Goal: Register for event/course

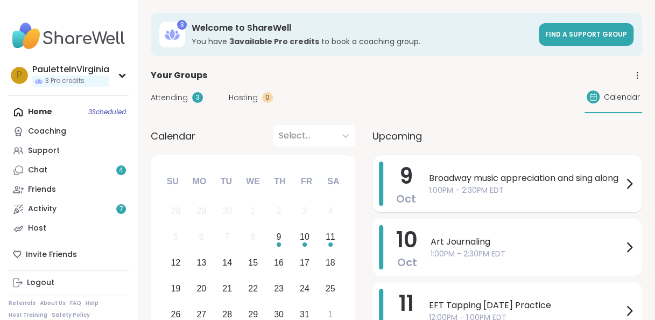
click at [450, 184] on span "Broadway music appreciation and sing along" at bounding box center [526, 178] width 194 height 13
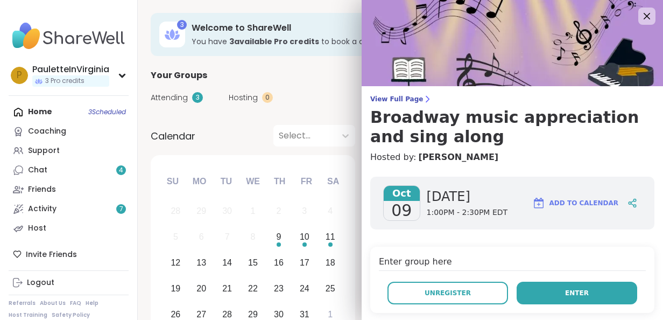
click at [565, 291] on span "Enter" at bounding box center [577, 293] width 24 height 10
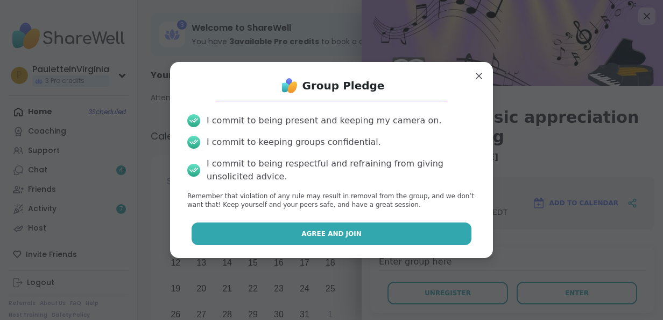
click at [310, 233] on span "Agree and Join" at bounding box center [331, 234] width 60 height 10
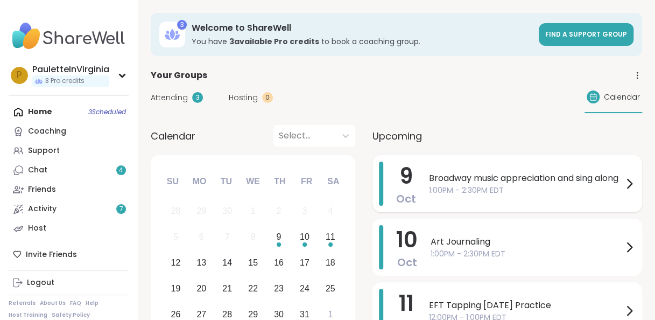
click at [468, 175] on span "Broadway music appreciation and sing along" at bounding box center [526, 178] width 194 height 13
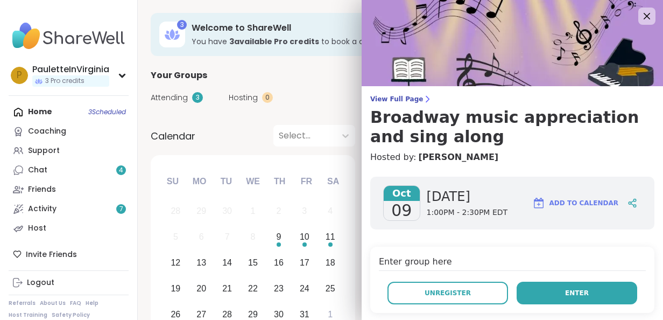
click at [565, 295] on span "Enter" at bounding box center [577, 293] width 24 height 10
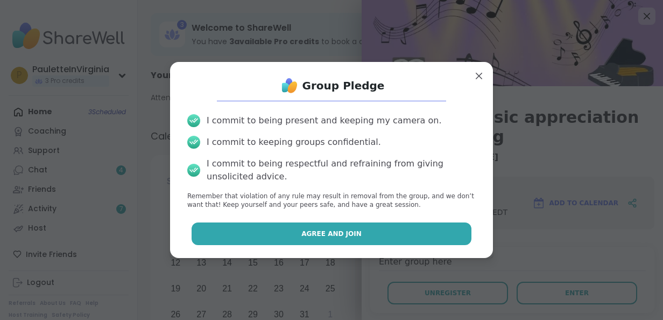
click at [312, 231] on span "Agree and Join" at bounding box center [331, 234] width 60 height 10
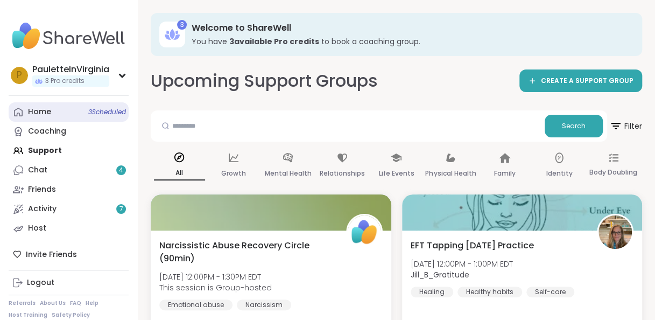
click at [38, 112] on div "Home 3 Scheduled" at bounding box center [39, 112] width 23 height 11
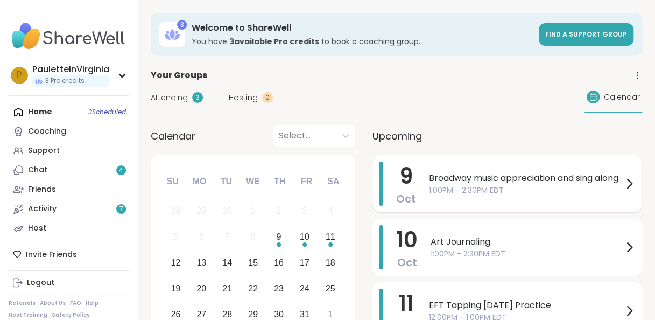
click at [444, 195] on span "1:00PM - 2:30PM EDT" at bounding box center [526, 190] width 194 height 11
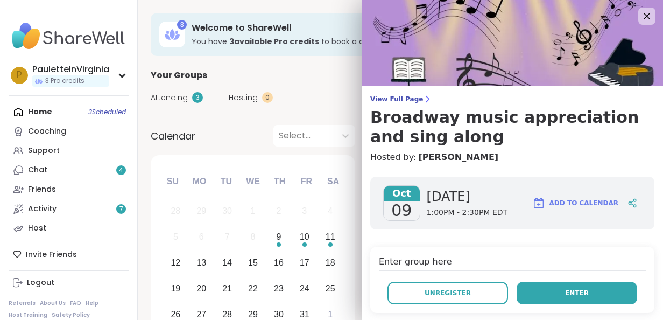
click at [577, 288] on button "Enter" at bounding box center [576, 292] width 121 height 23
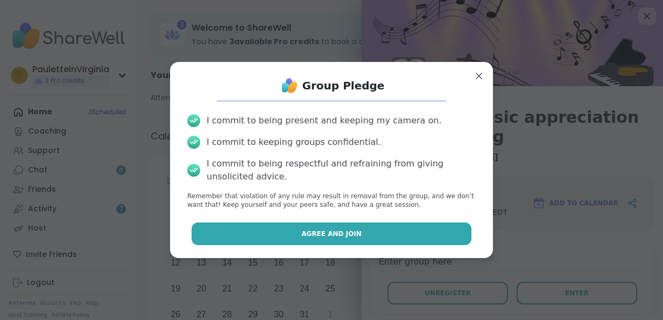
click at [320, 237] on span "Agree and Join" at bounding box center [331, 234] width 60 height 10
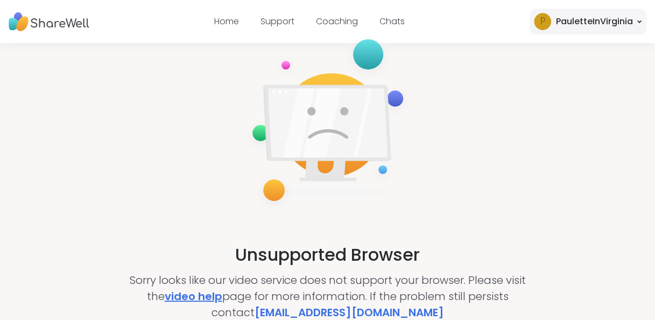
click at [193, 298] on link "video help" at bounding box center [193, 295] width 58 height 15
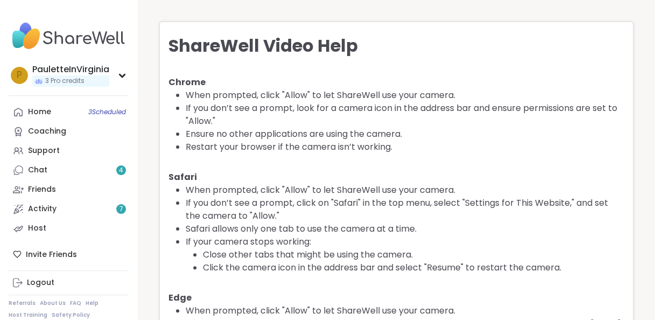
scroll to position [111, 0]
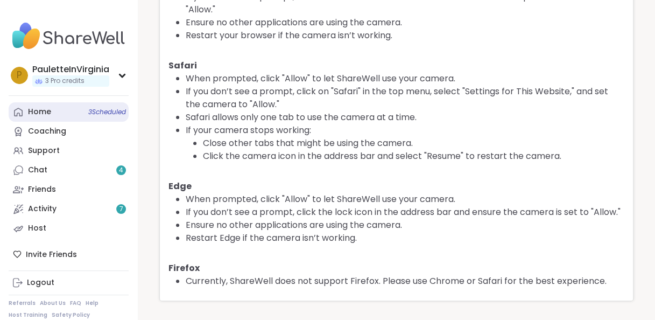
click at [35, 110] on div "Home 3 Scheduled" at bounding box center [39, 112] width 23 height 11
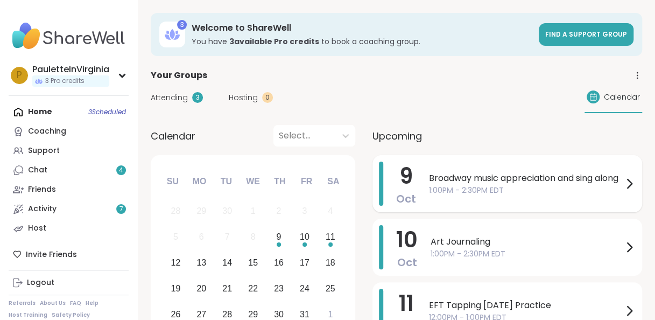
click at [523, 184] on span "Broadway music appreciation and sing along" at bounding box center [526, 178] width 194 height 13
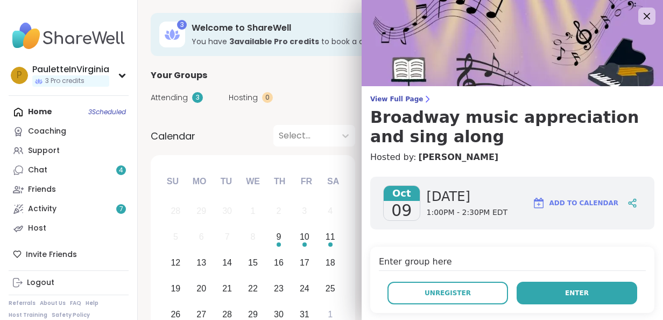
click at [565, 292] on span "Enter" at bounding box center [577, 293] width 24 height 10
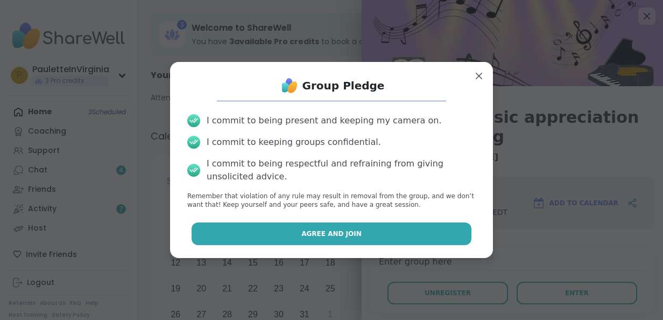
click at [320, 232] on span "Agree and Join" at bounding box center [331, 234] width 60 height 10
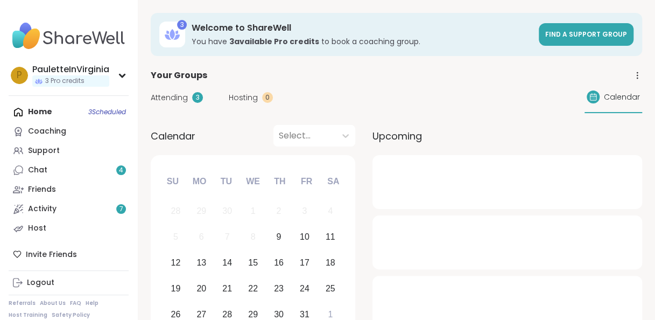
click at [32, 116] on div "Home 3 Scheduled Coaching Support Chat 4 Friends Activity 7 Host" at bounding box center [69, 170] width 120 height 136
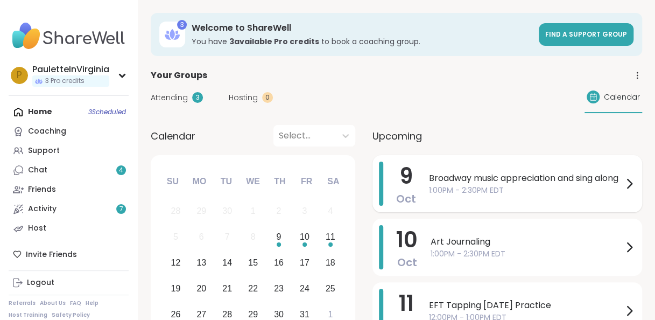
click at [451, 174] on span "Broadway music appreciation and sing along" at bounding box center [526, 178] width 194 height 13
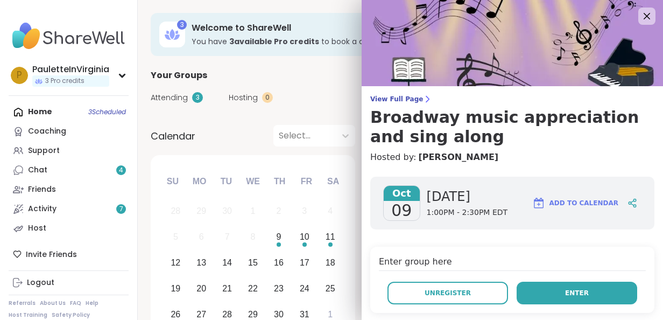
click at [565, 294] on span "Enter" at bounding box center [577, 293] width 24 height 10
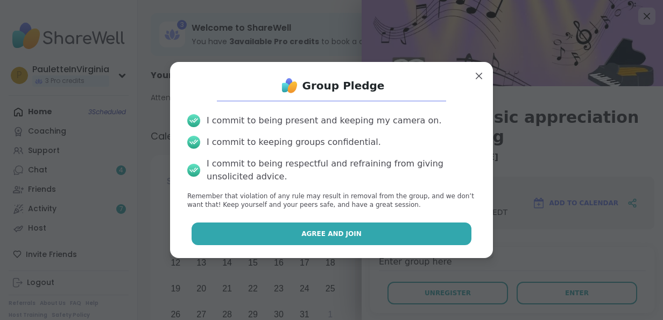
click at [315, 229] on span "Agree and Join" at bounding box center [331, 234] width 60 height 10
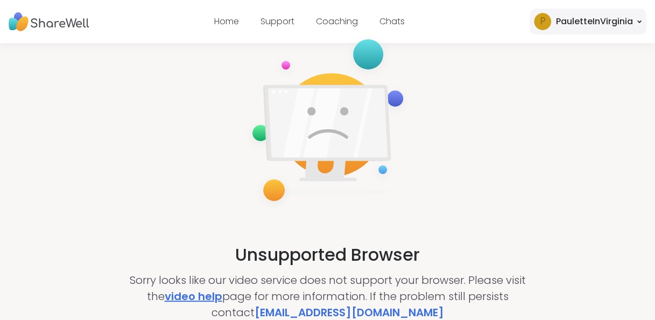
click at [181, 294] on link "video help" at bounding box center [193, 295] width 58 height 15
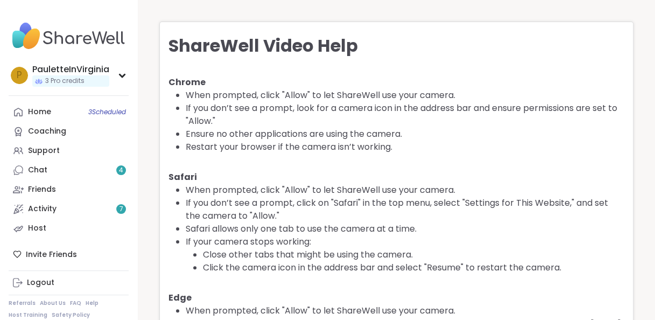
scroll to position [111, 0]
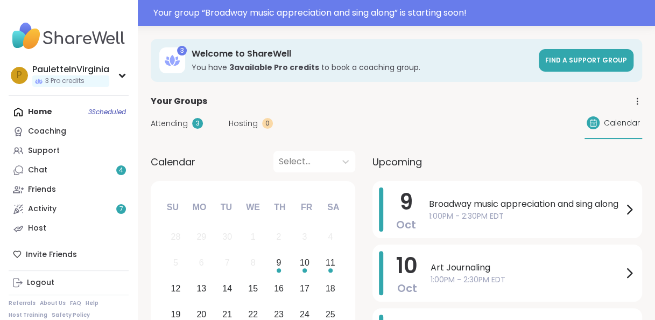
click at [512, 207] on span "Broadway music appreciation and sing along" at bounding box center [526, 203] width 194 height 13
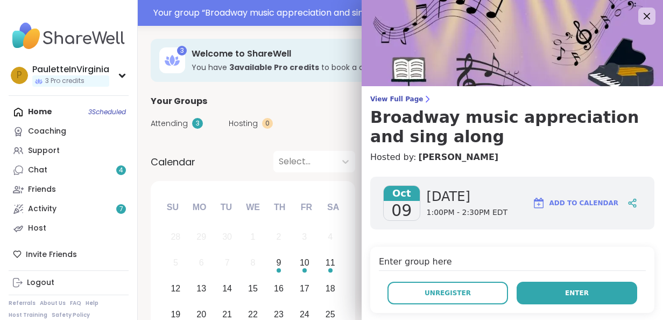
click at [565, 289] on span "Enter" at bounding box center [577, 293] width 24 height 10
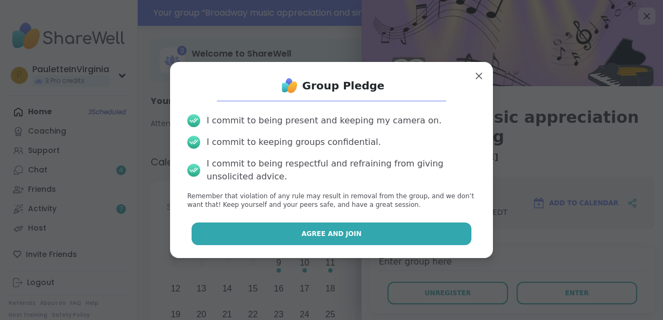
click at [323, 230] on span "Agree and Join" at bounding box center [331, 234] width 60 height 10
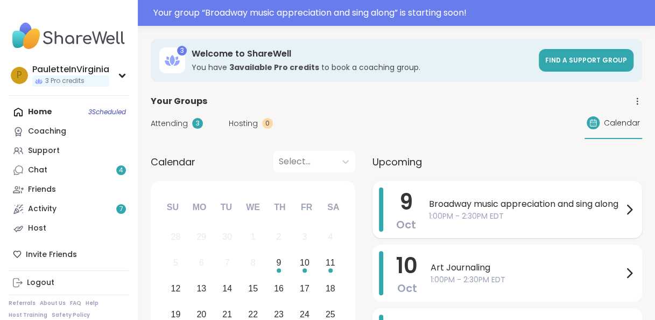
click at [455, 210] on span "Broadway music appreciation and sing along" at bounding box center [526, 203] width 194 height 13
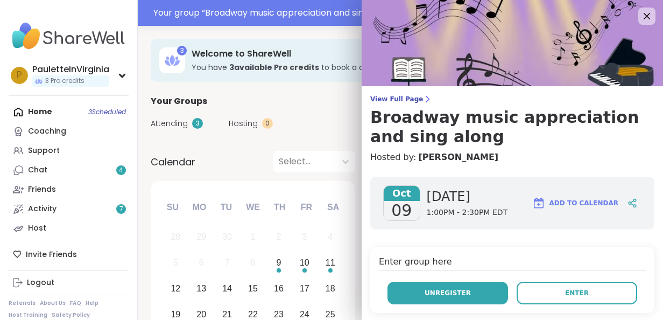
click at [429, 291] on span "Unregister" at bounding box center [447, 293] width 46 height 10
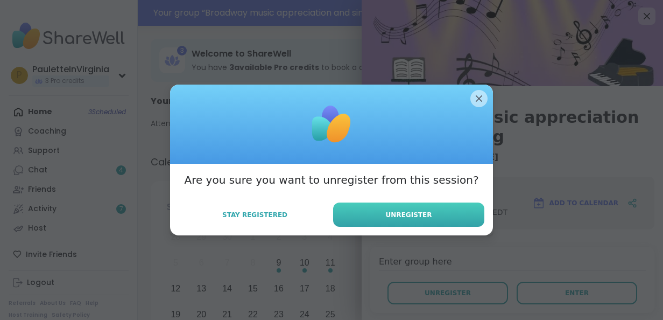
click at [401, 212] on span "Unregister" at bounding box center [409, 215] width 46 height 10
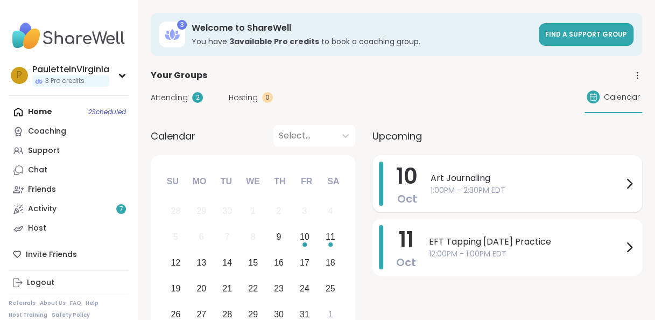
click at [449, 183] on span "Art Journaling" at bounding box center [526, 178] width 192 height 13
